Goal: Transaction & Acquisition: Purchase product/service

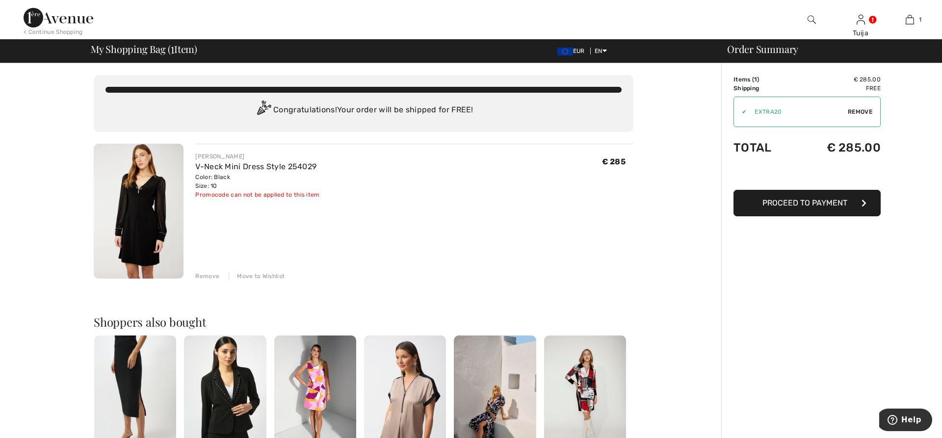
click at [743, 206] on button "Proceed to Payment" at bounding box center [806, 203] width 147 height 26
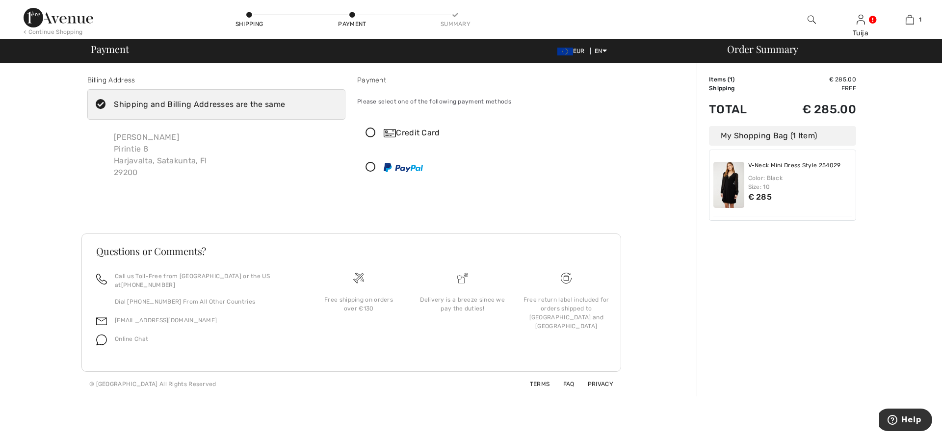
click at [369, 133] on icon at bounding box center [371, 133] width 26 height 10
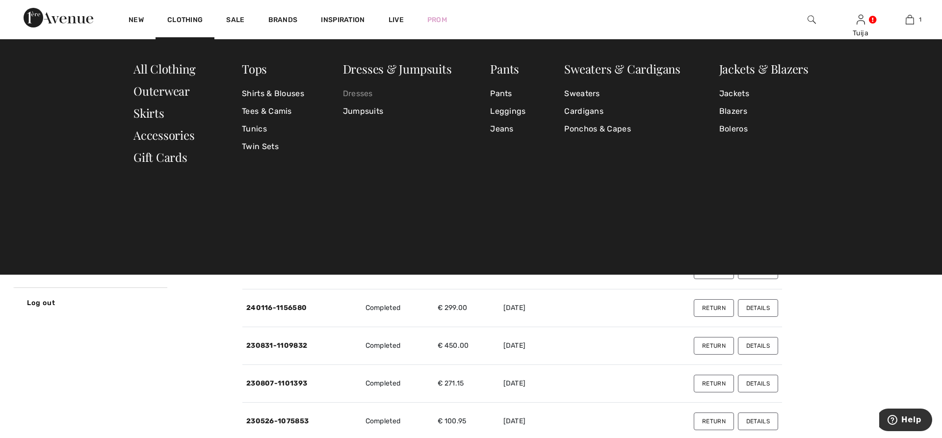
click at [353, 94] on link "Dresses" at bounding box center [397, 94] width 109 height 18
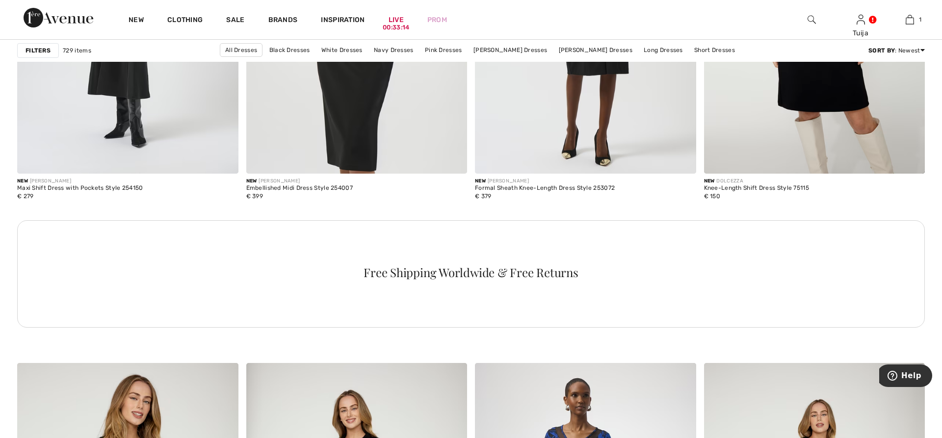
scroll to position [4154, 0]
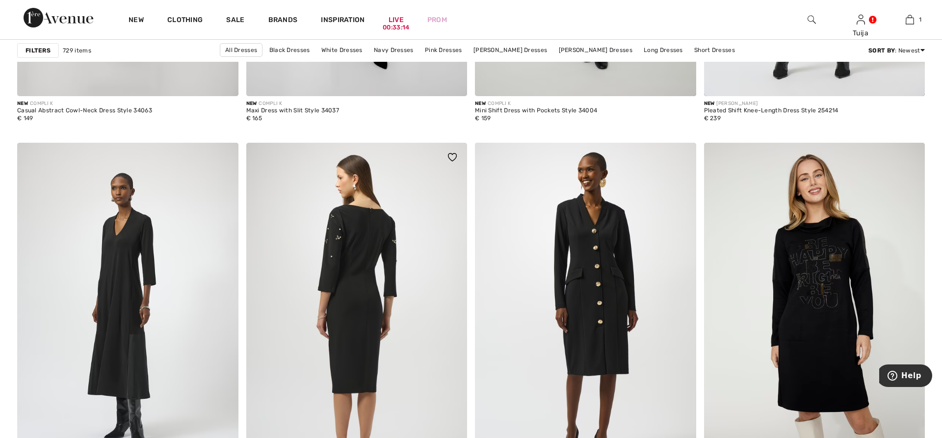
click at [404, 276] on img at bounding box center [356, 309] width 221 height 332
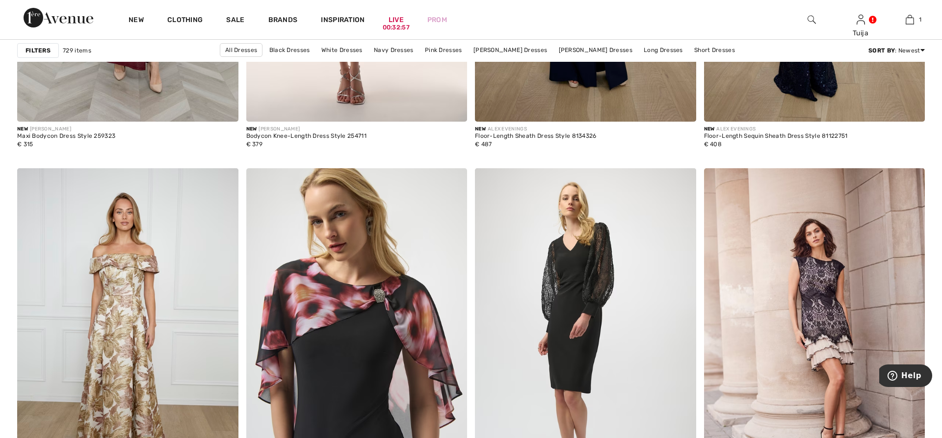
scroll to position [5605, 0]
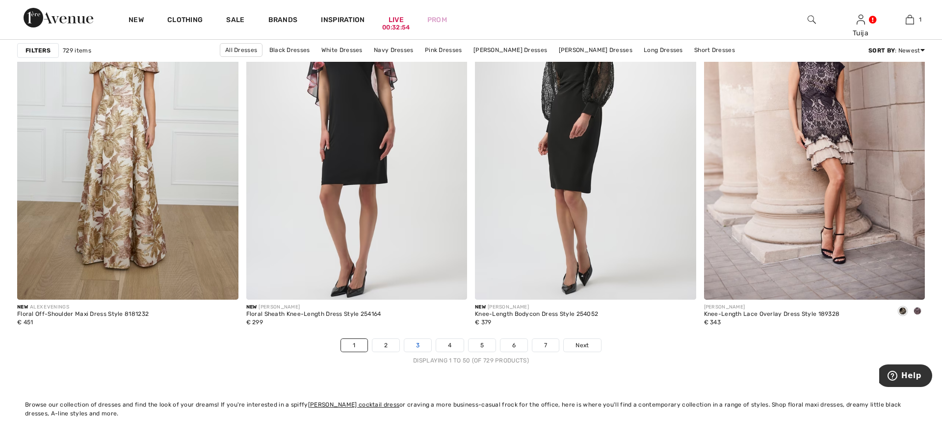
click at [418, 342] on link "3" at bounding box center [417, 345] width 27 height 13
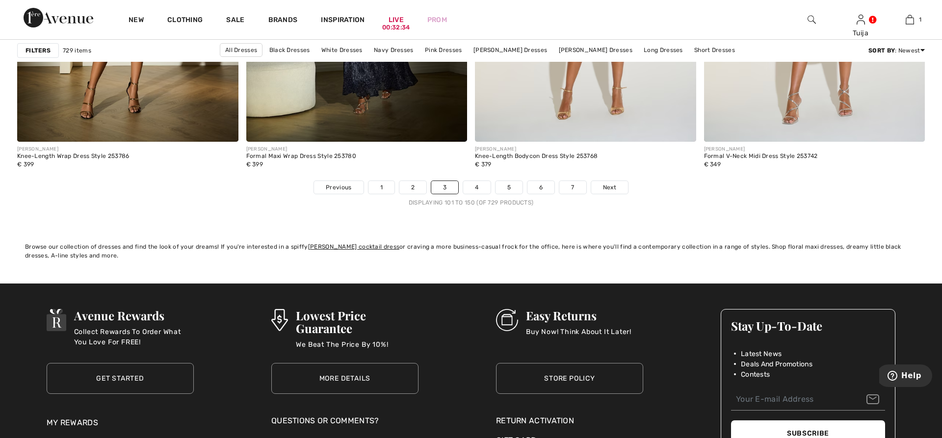
scroll to position [5805, 0]
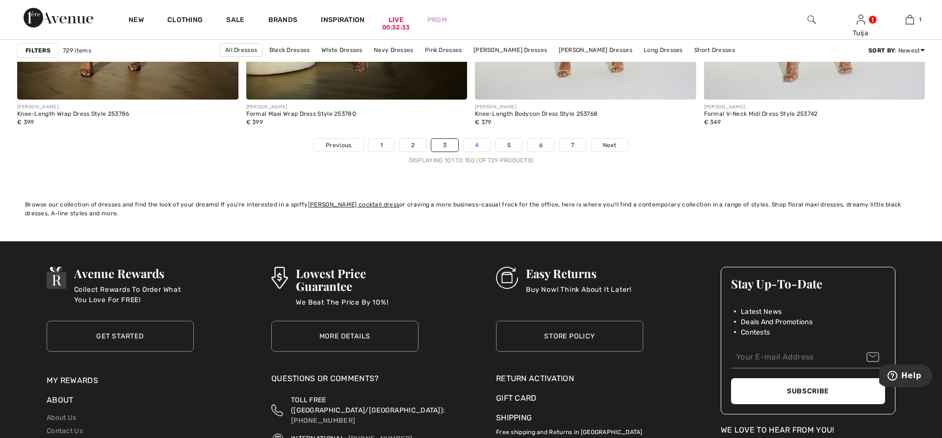
click at [476, 145] on link "4" at bounding box center [476, 145] width 27 height 13
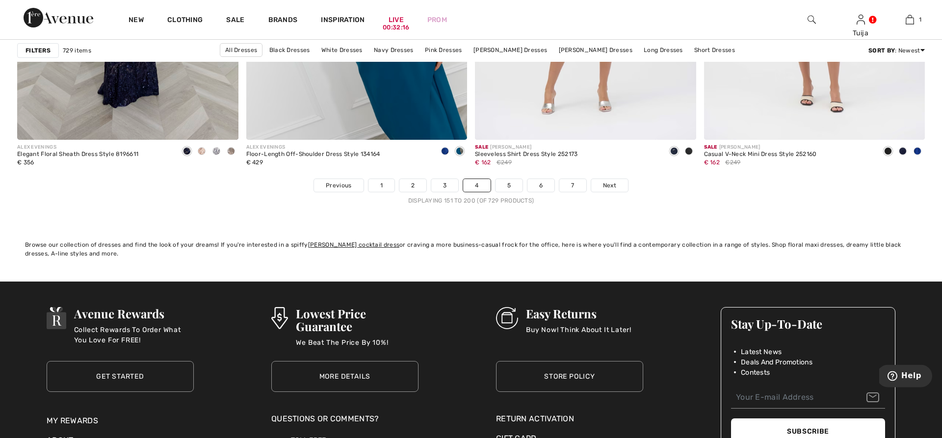
scroll to position [5805, 0]
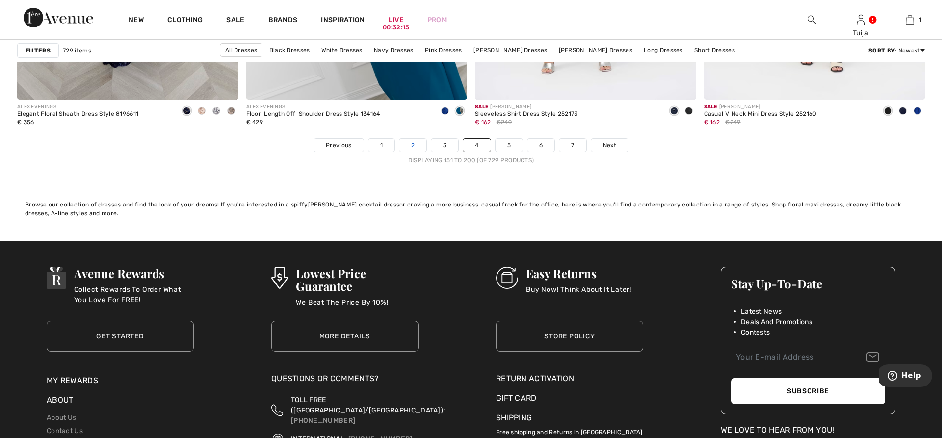
click at [414, 145] on link "2" at bounding box center [412, 145] width 27 height 13
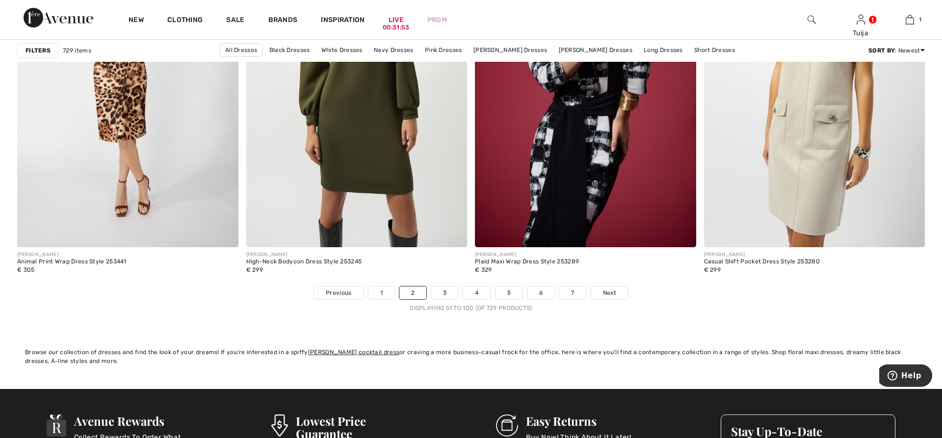
scroll to position [5705, 0]
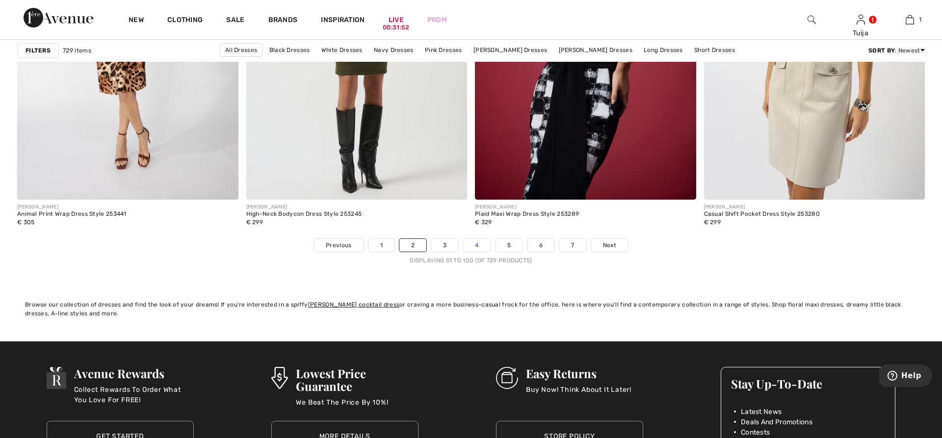
click at [478, 244] on link "4" at bounding box center [476, 245] width 27 height 13
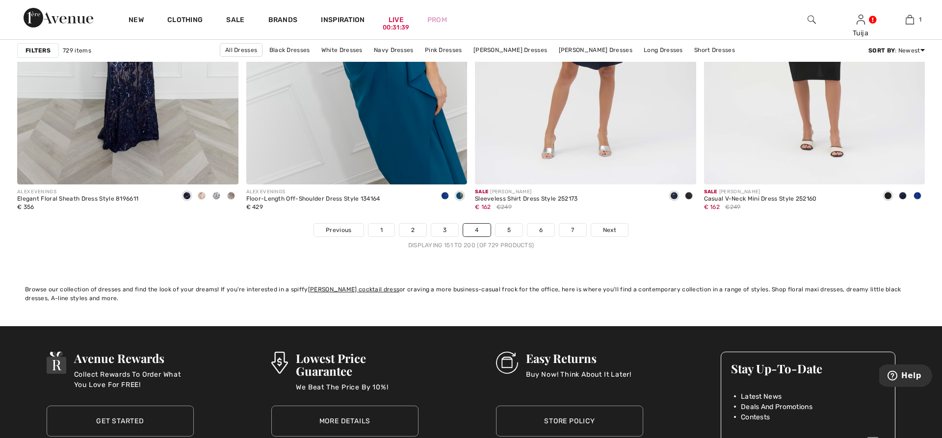
scroll to position [5755, 0]
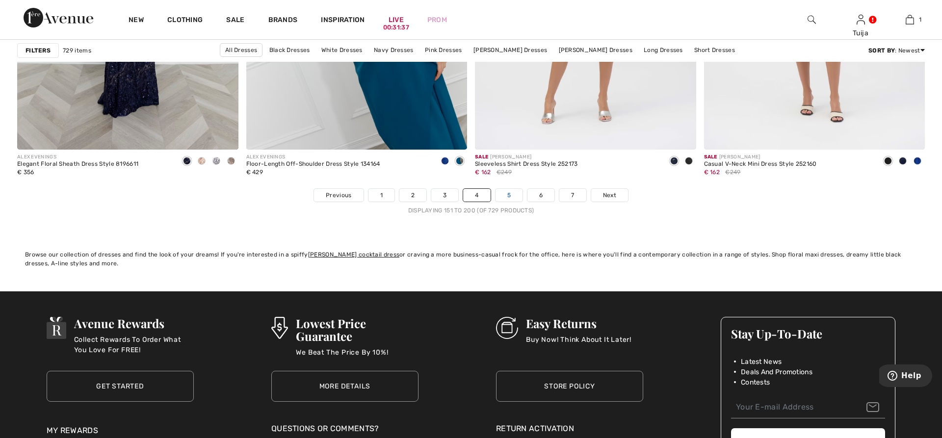
click at [514, 193] on link "5" at bounding box center [509, 195] width 27 height 13
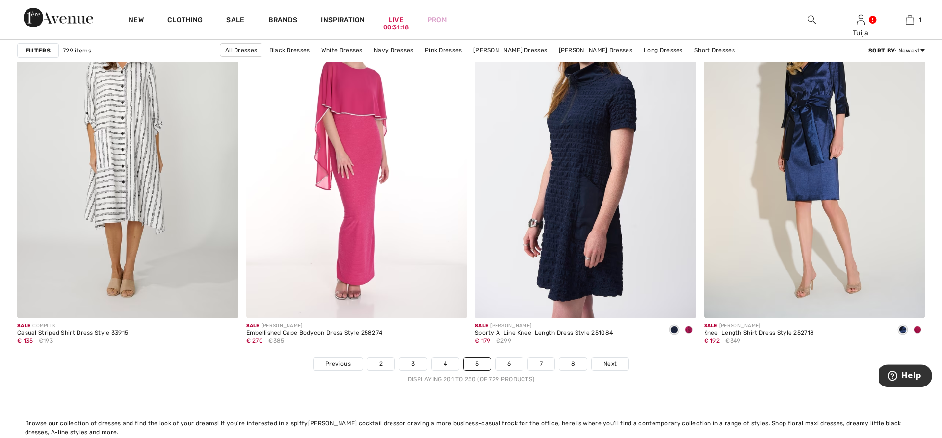
scroll to position [5555, 0]
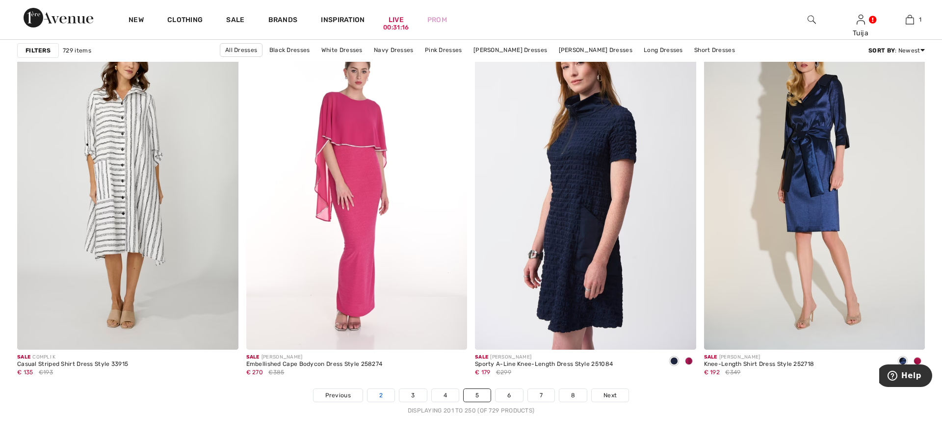
click at [374, 397] on link "2" at bounding box center [380, 395] width 27 height 13
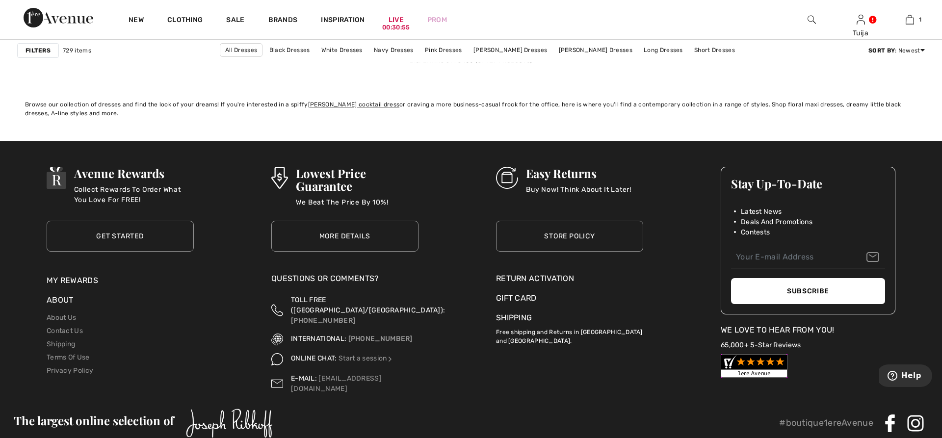
scroll to position [5655, 0]
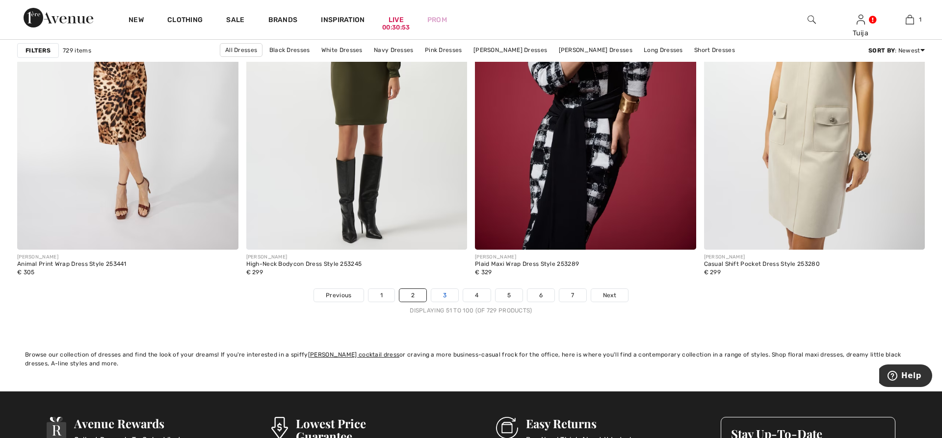
click at [447, 295] on link "3" at bounding box center [444, 295] width 27 height 13
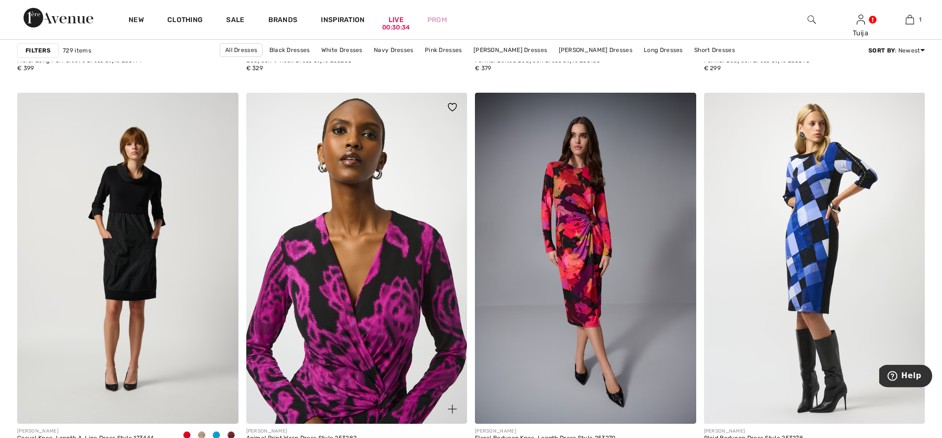
scroll to position [5154, 0]
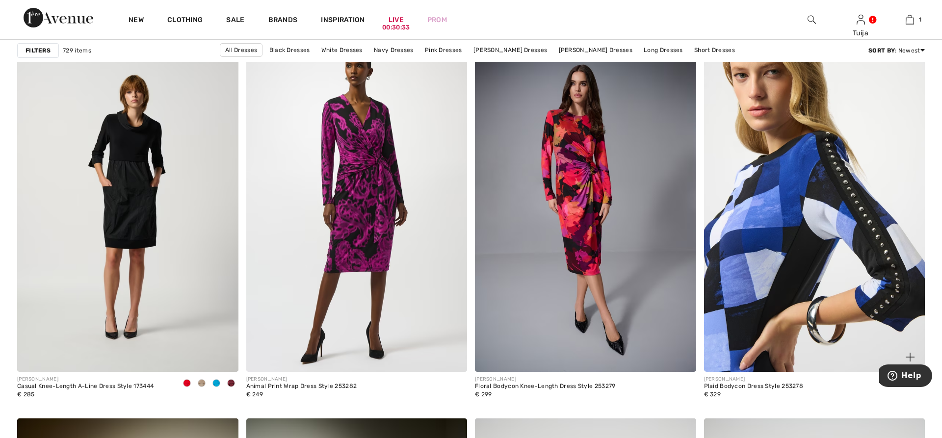
click at [789, 218] on img at bounding box center [814, 207] width 221 height 332
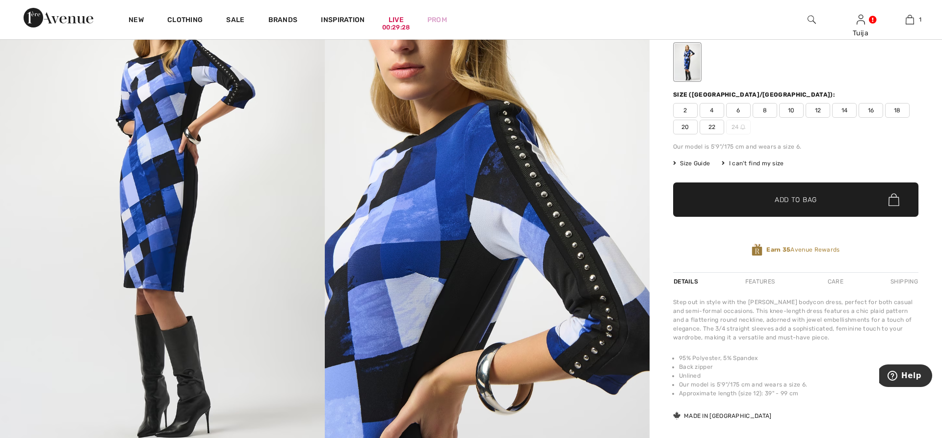
scroll to position [100, 0]
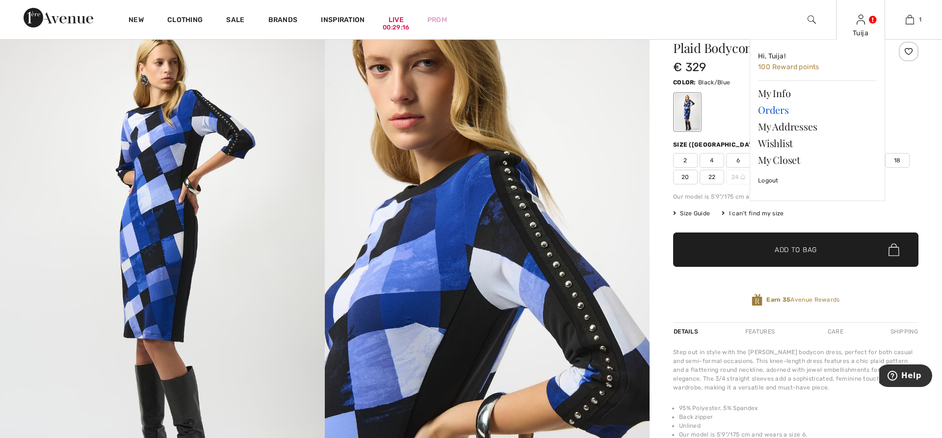
click at [766, 111] on link "Orders" at bounding box center [817, 110] width 119 height 17
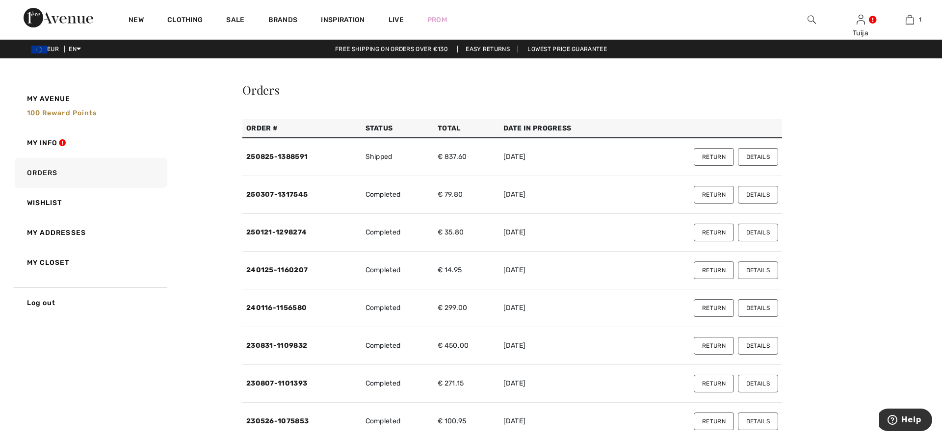
click at [709, 157] on button "Return" at bounding box center [714, 157] width 40 height 18
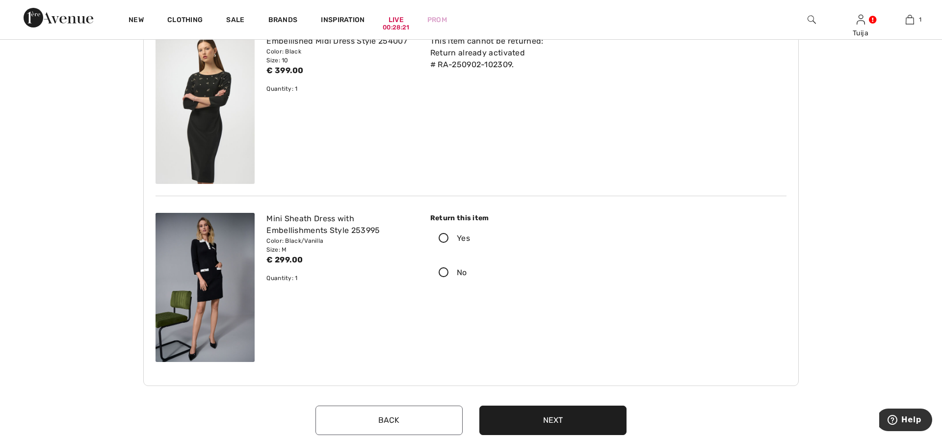
scroll to position [250, 0]
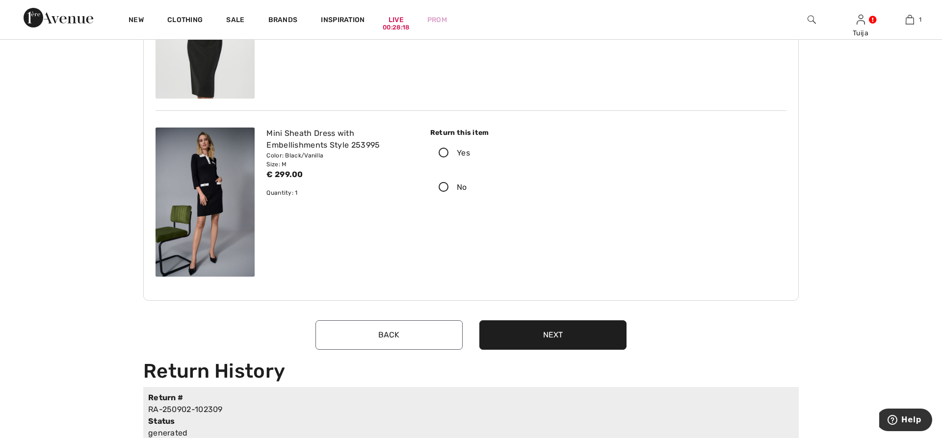
click at [416, 336] on button "Back" at bounding box center [388, 334] width 147 height 29
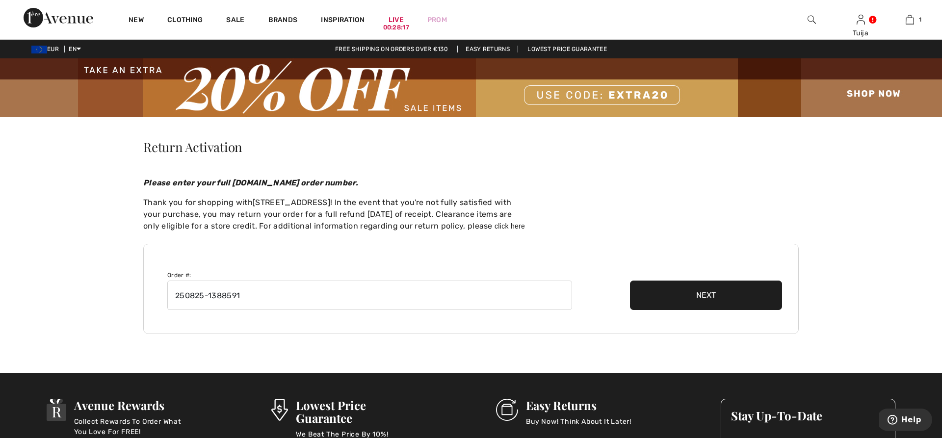
scroll to position [0, 0]
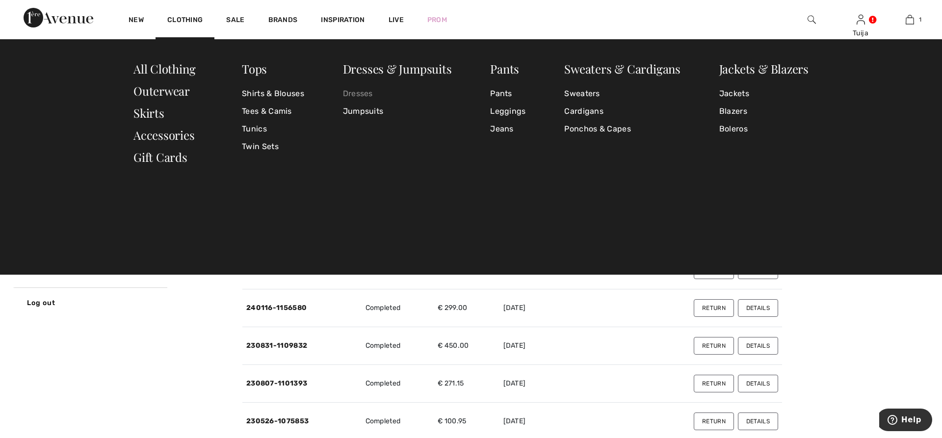
click at [358, 92] on link "Dresses" at bounding box center [397, 94] width 109 height 18
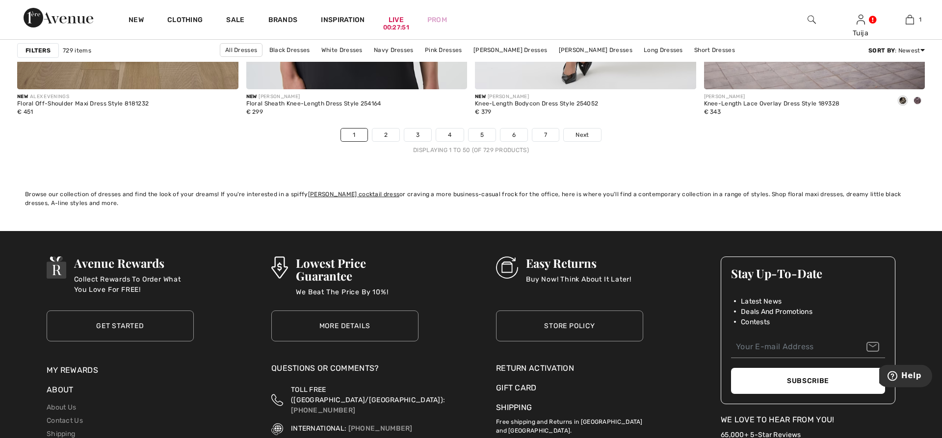
scroll to position [5855, 0]
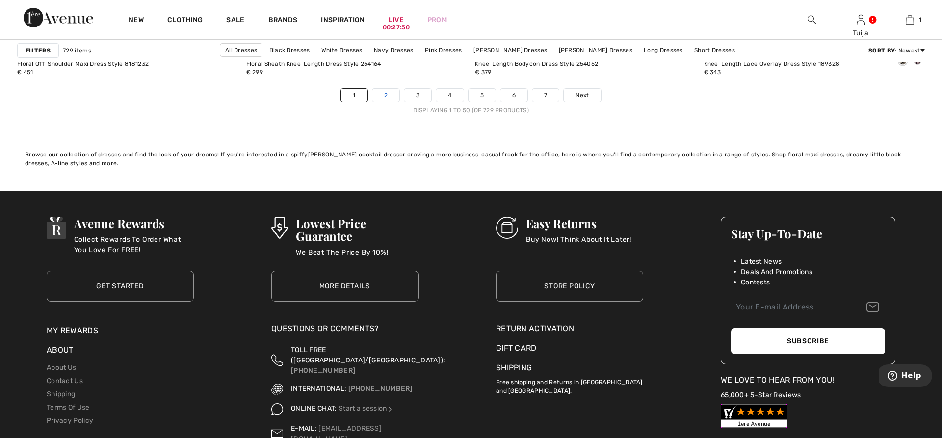
click at [378, 101] on link "2" at bounding box center [385, 95] width 27 height 13
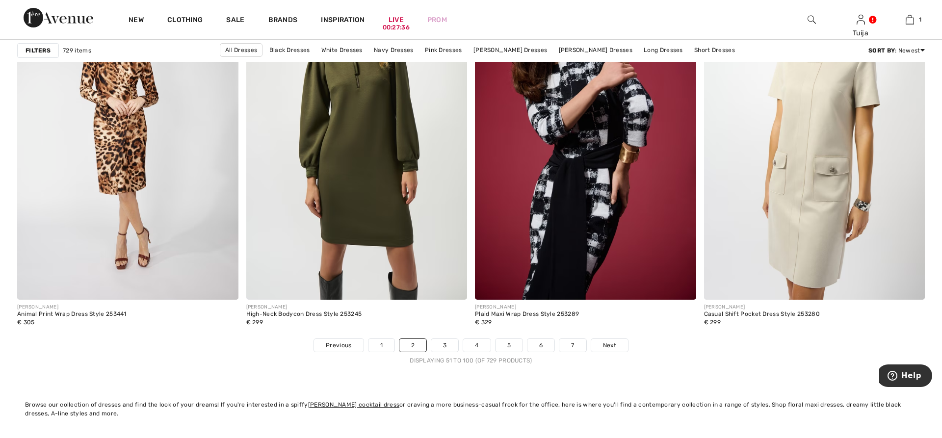
scroll to position [5805, 0]
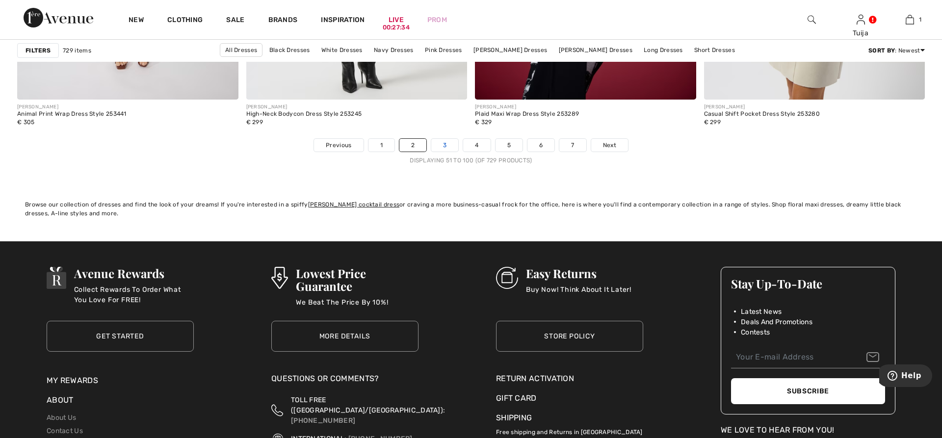
click at [436, 148] on link "3" at bounding box center [444, 145] width 27 height 13
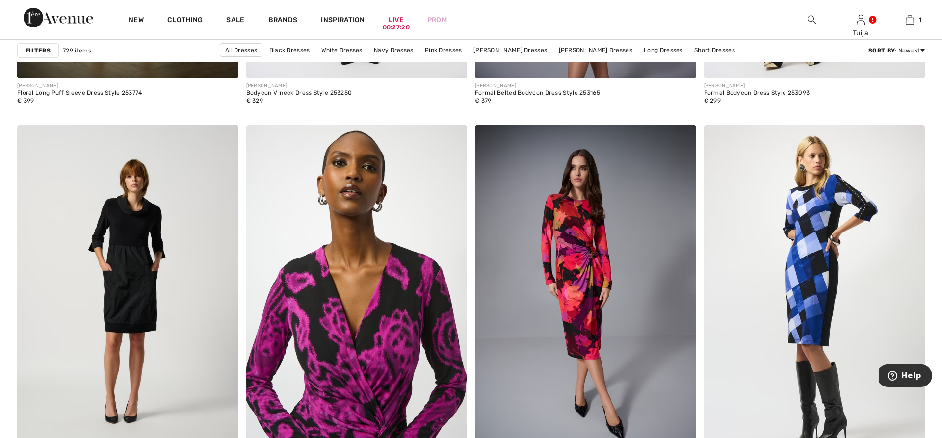
scroll to position [5104, 0]
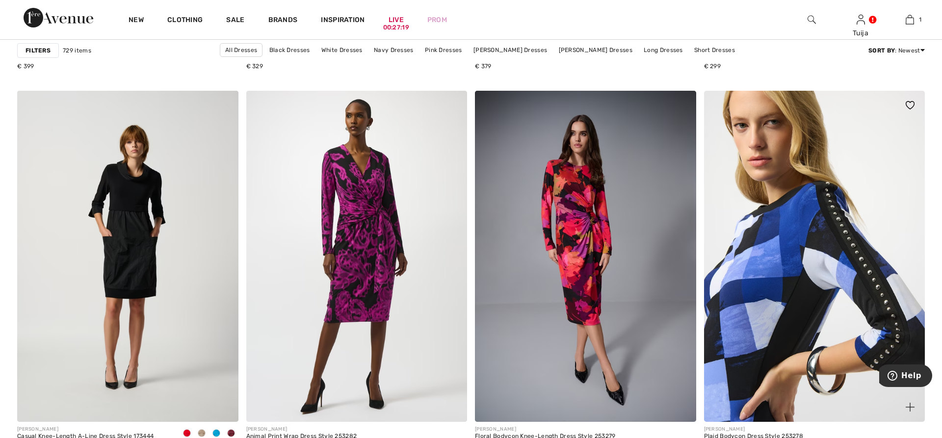
click at [794, 229] on img at bounding box center [814, 257] width 221 height 332
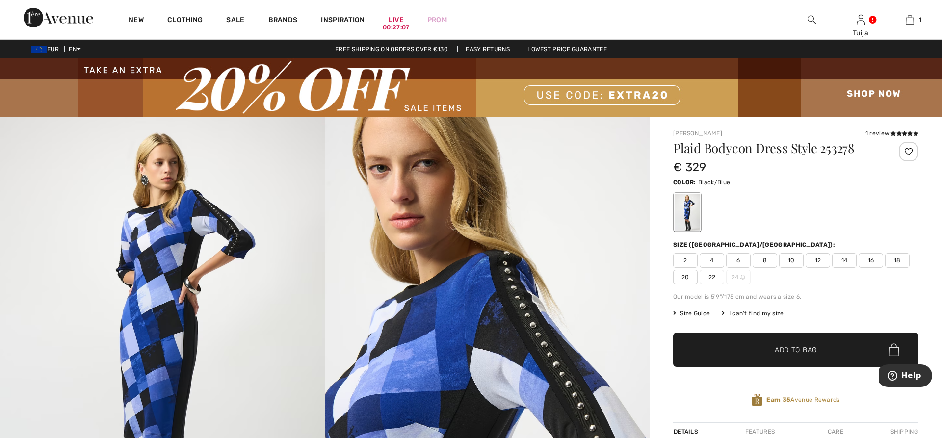
click at [817, 259] on span "12" at bounding box center [818, 260] width 25 height 15
click at [796, 346] on span "Add to Bag" at bounding box center [796, 350] width 42 height 10
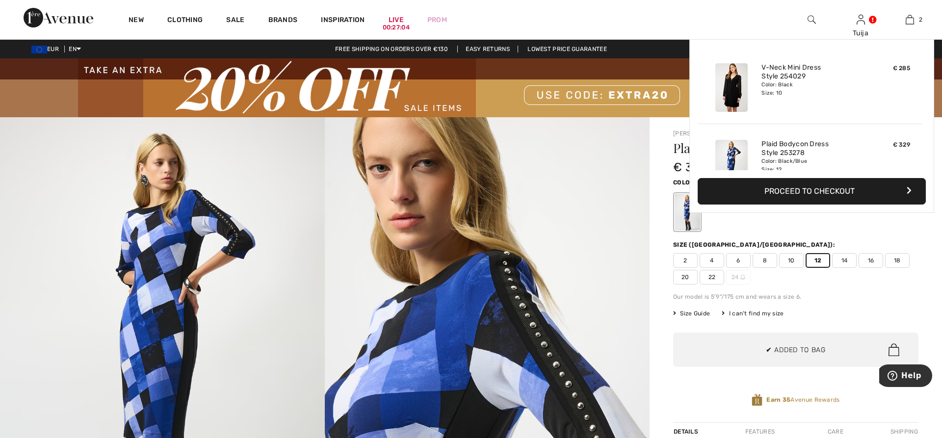
scroll to position [30, 0]
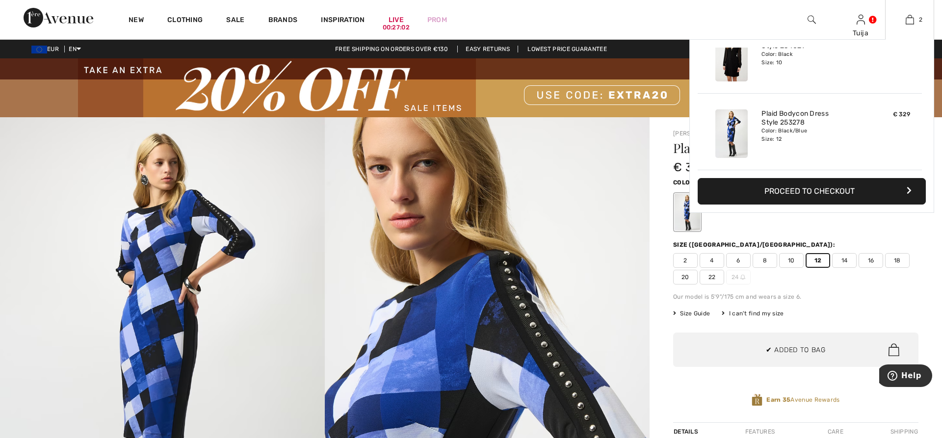
click at [739, 191] on button "Proceed to Checkout" at bounding box center [812, 191] width 228 height 26
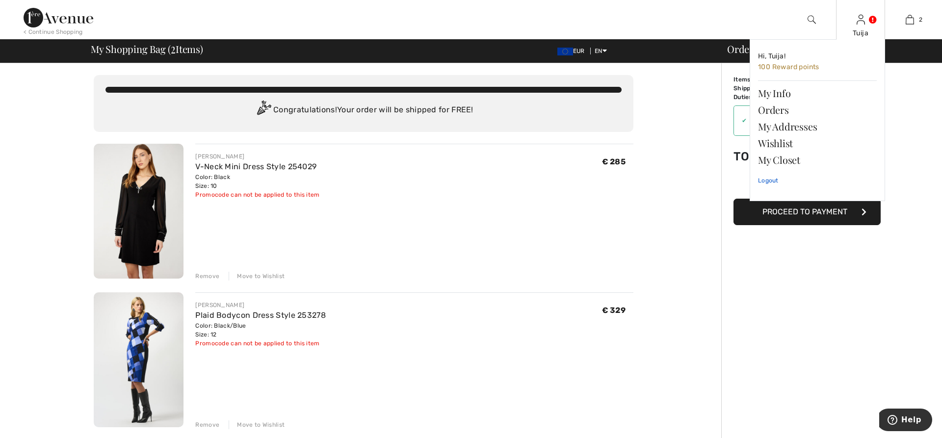
click at [764, 182] on link "Logout" at bounding box center [817, 180] width 119 height 25
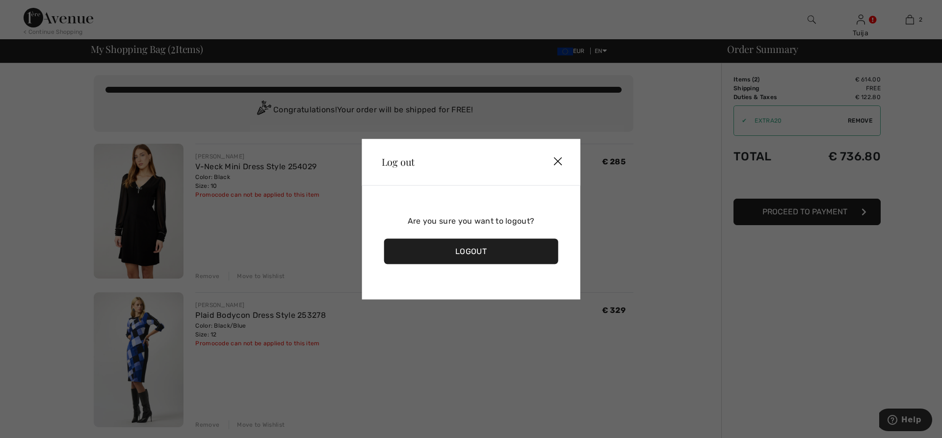
click at [497, 248] on div "Logout" at bounding box center [471, 251] width 174 height 26
